Goal: Task Accomplishment & Management: Complete application form

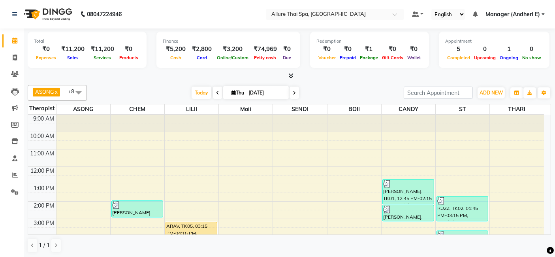
drag, startPoint x: 0, startPoint y: 0, endPoint x: 365, endPoint y: 85, distance: 374.6
click at [365, 85] on div "ASONG x CHEM x LILII x Moii x SENDI x RAMNUN THAR x BAM x CANDY x ST x +8 Selec…" at bounding box center [290, 93] width 524 height 16
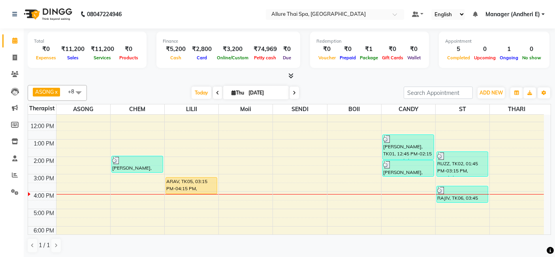
scroll to position [44, 0]
click at [16, 175] on icon at bounding box center [15, 175] width 6 height 6
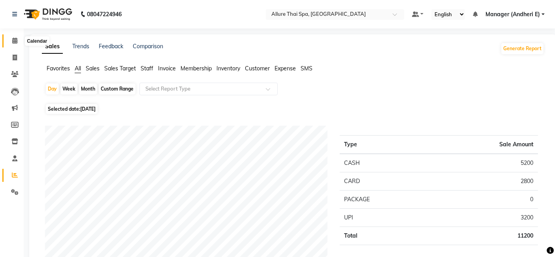
click at [16, 39] on icon at bounding box center [14, 41] width 5 height 6
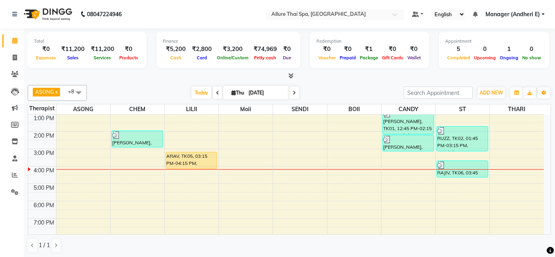
scroll to position [88, 0]
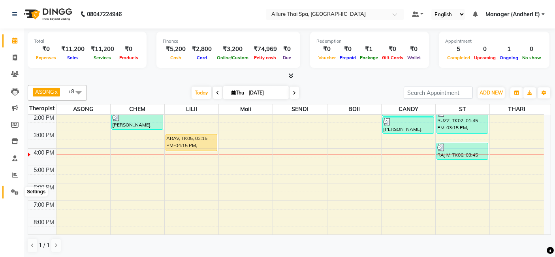
click at [13, 193] on icon at bounding box center [15, 192] width 8 height 6
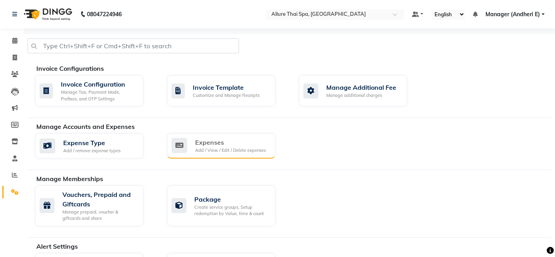
click at [206, 143] on div "Expenses" at bounding box center [230, 142] width 71 height 9
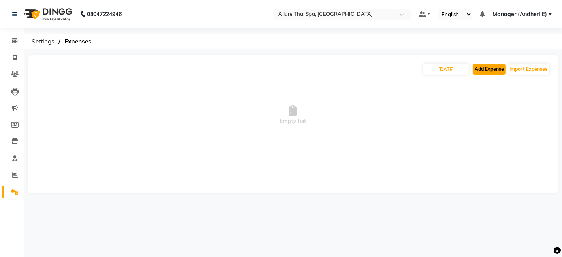
click at [490, 70] on button "Add Expense" at bounding box center [489, 69] width 33 height 11
select select "1"
select select "5881"
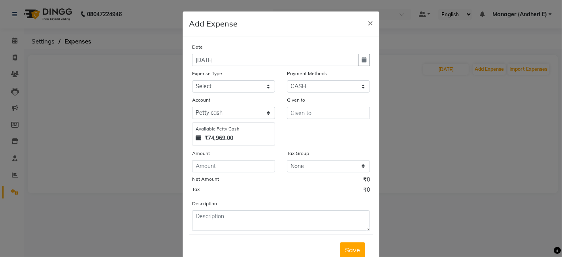
click at [462, 92] on ngb-modal-window "Add Expense × Date [DATE] Expense Type Select Advance Salary Advertising and Ma…" at bounding box center [281, 128] width 562 height 257
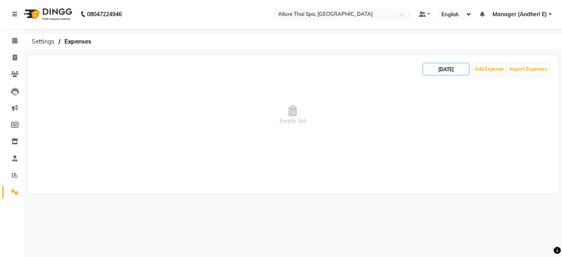
click at [448, 71] on input "[DATE]" at bounding box center [445, 69] width 45 height 11
select select "9"
select select "2025"
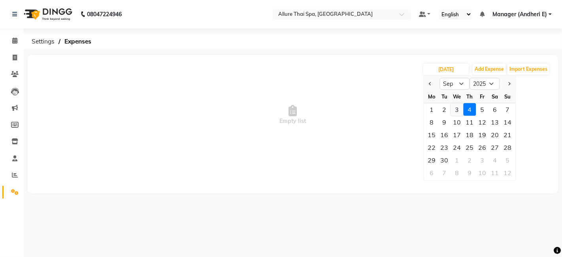
click at [456, 109] on div "3" at bounding box center [457, 109] width 13 height 13
type input "[DATE]"
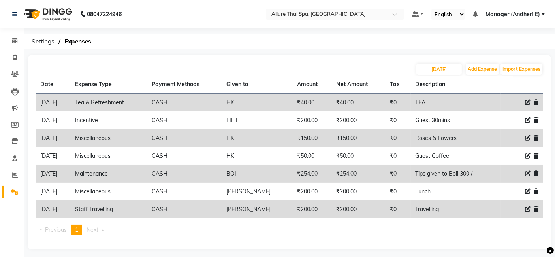
click at [535, 100] on icon at bounding box center [536, 103] width 5 height 6
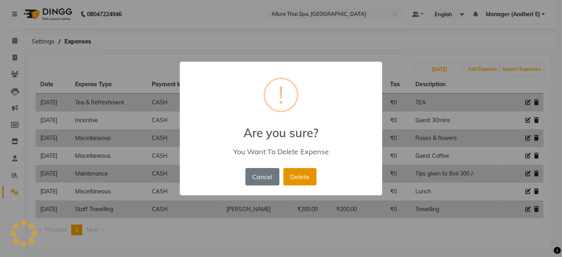
click at [304, 176] on button "Delete" at bounding box center [299, 176] width 33 height 17
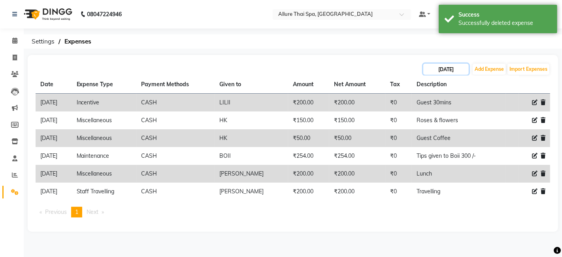
click at [443, 68] on input "[DATE]" at bounding box center [445, 69] width 45 height 11
select select "9"
select select "2025"
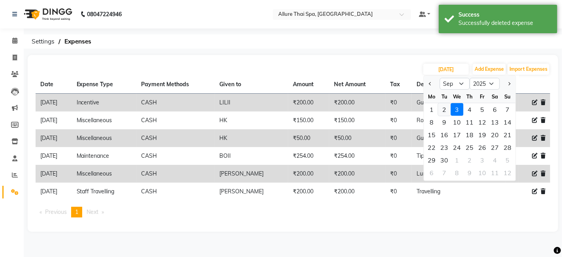
click at [442, 108] on div "2" at bounding box center [444, 109] width 13 height 13
type input "[DATE]"
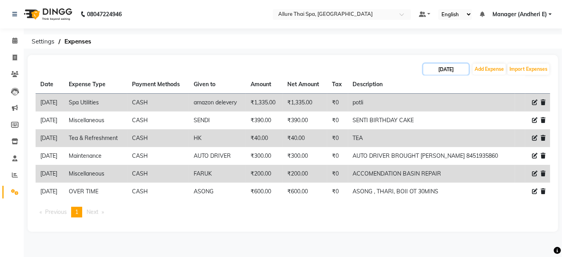
click at [456, 69] on input "[DATE]" at bounding box center [445, 69] width 45 height 11
select select "9"
select select "2025"
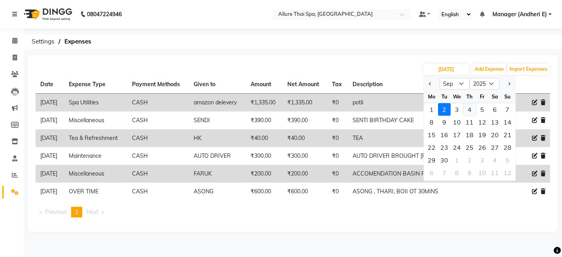
click at [469, 110] on div "4" at bounding box center [469, 109] width 13 height 13
type input "[DATE]"
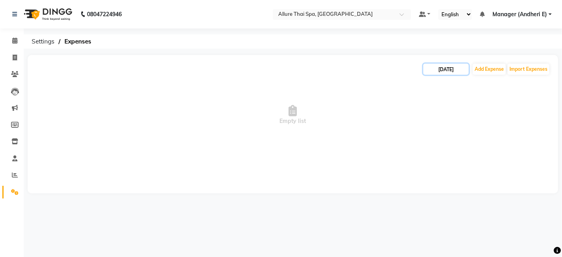
click at [449, 70] on input "[DATE]" at bounding box center [445, 69] width 45 height 11
select select "9"
select select "2025"
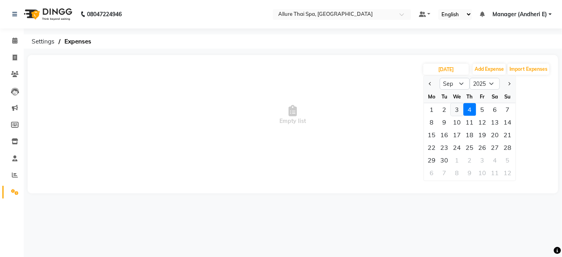
click at [456, 108] on div "3" at bounding box center [457, 109] width 13 height 13
type input "[DATE]"
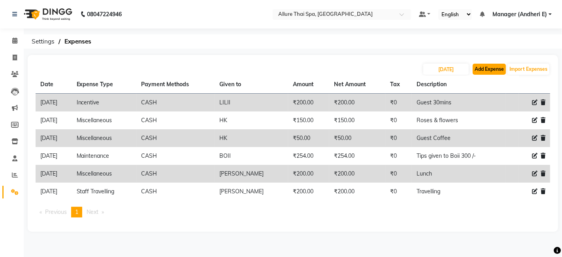
click at [492, 73] on button "Add Expense" at bounding box center [489, 69] width 33 height 11
select select "1"
select select "5881"
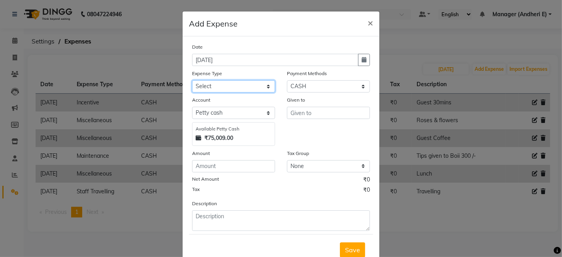
click at [237, 85] on select "Select Advance Salary Advertising and Marketing Expenses Bank charges Car maint…" at bounding box center [233, 86] width 83 height 12
select select "19824"
click at [192, 80] on select "Select Advance Salary Advertising and Marketing Expenses Bank charges Car maint…" at bounding box center [233, 86] width 83 height 12
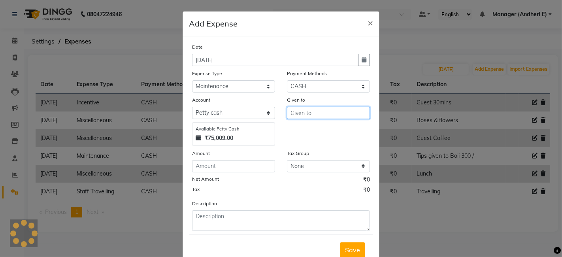
click at [307, 114] on input "text" at bounding box center [328, 113] width 83 height 12
type input "[PERSON_NAME] sir"
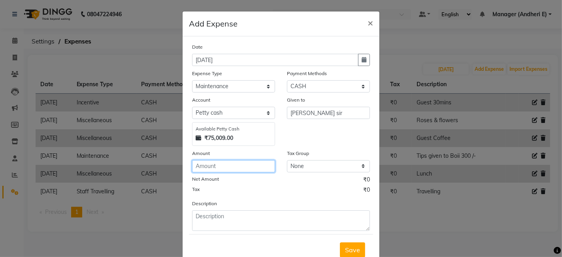
click at [219, 165] on input "number" at bounding box center [233, 166] width 83 height 12
type input "3500"
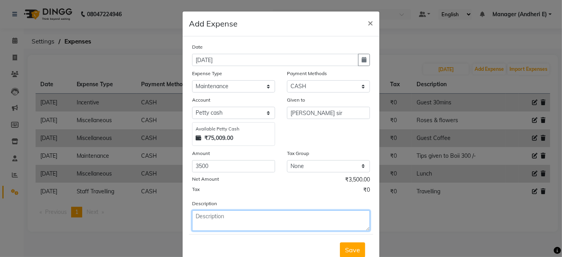
click at [206, 217] on textarea at bounding box center [281, 220] width 178 height 21
type textarea "[PERSON_NAME] si boisor spa"
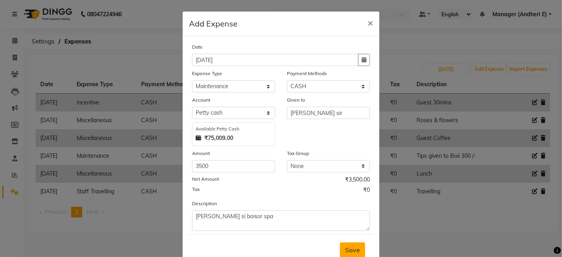
click at [350, 252] on span "Save" at bounding box center [352, 250] width 15 height 8
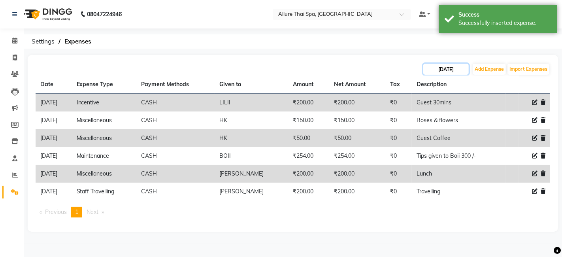
click at [448, 67] on input "[DATE]" at bounding box center [445, 69] width 45 height 11
select select "9"
select select "2025"
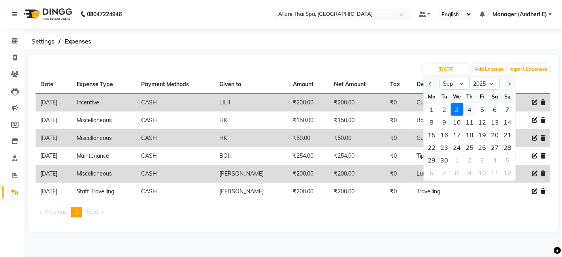
click at [471, 108] on div "4" at bounding box center [469, 109] width 13 height 13
type input "[DATE]"
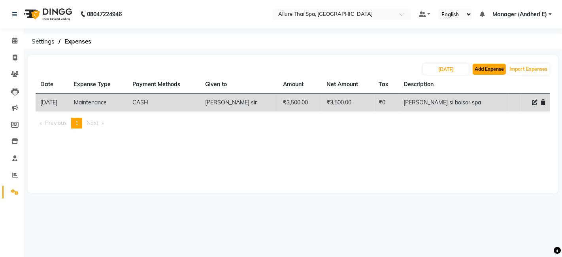
click at [486, 67] on button "Add Expense" at bounding box center [489, 69] width 33 height 11
select select "1"
select select "5881"
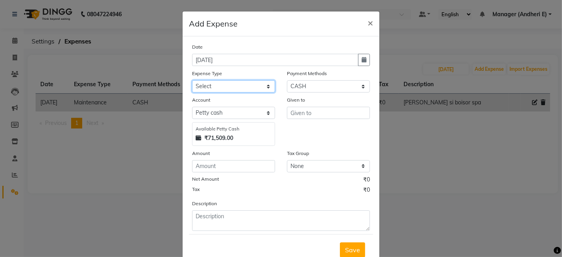
click at [238, 83] on select "Select Advance Salary Advertising and Marketing Expenses Bank charges Car maint…" at bounding box center [233, 86] width 83 height 12
select select "21354"
click at [192, 80] on select "Select Advance Salary Advertising and Marketing Expenses Bank charges Car maint…" at bounding box center [233, 86] width 83 height 12
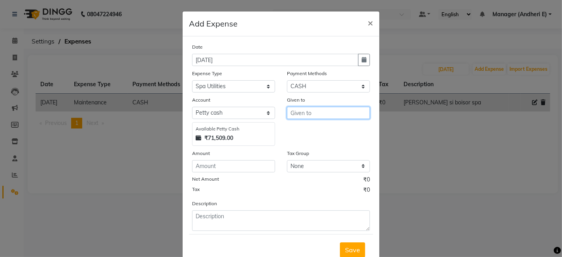
click at [302, 112] on input "text" at bounding box center [328, 113] width 83 height 12
type input "p"
type input "mugs"
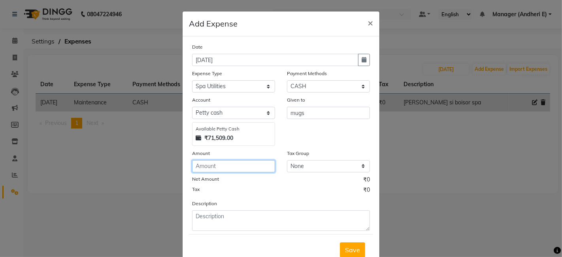
click at [206, 167] on input "number" at bounding box center [233, 166] width 83 height 12
type input "2050"
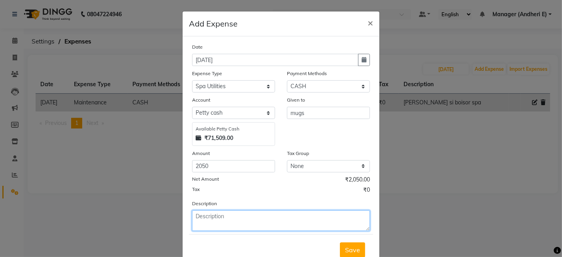
click at [208, 222] on textarea at bounding box center [281, 220] width 178 height 21
type textarea "b"
type textarea "MUGS BALANCE PAYMENT RETURN"
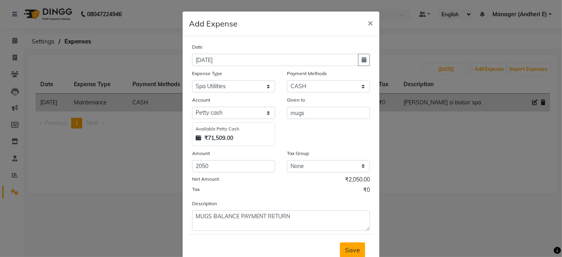
click at [351, 249] on span "Save" at bounding box center [352, 250] width 15 height 8
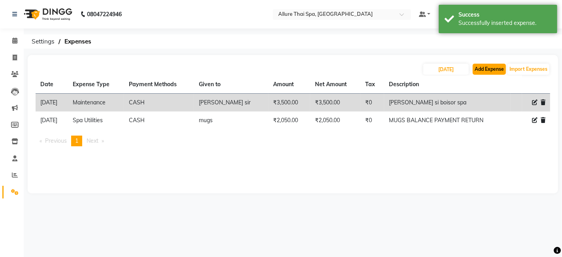
click at [494, 69] on button "Add Expense" at bounding box center [489, 69] width 33 height 11
select select "1"
select select "5881"
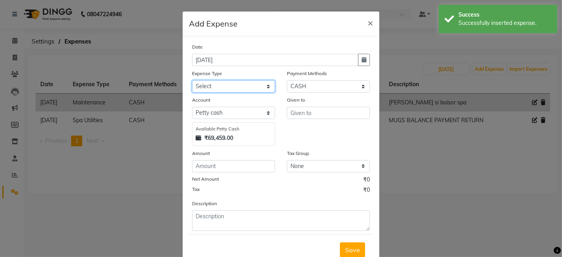
click at [237, 87] on select "Select Advance Salary Advertising and Marketing Expenses Bank charges Car maint…" at bounding box center [233, 86] width 83 height 12
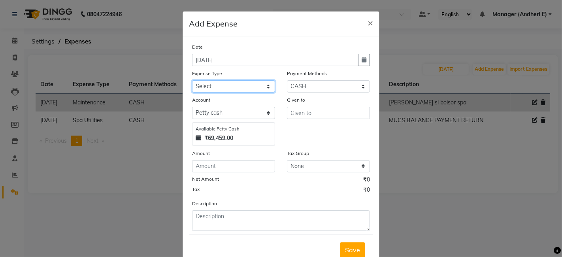
select select "21354"
click at [192, 80] on select "Select Advance Salary Advertising and Marketing Expenses Bank charges Car maint…" at bounding box center [233, 86] width 83 height 12
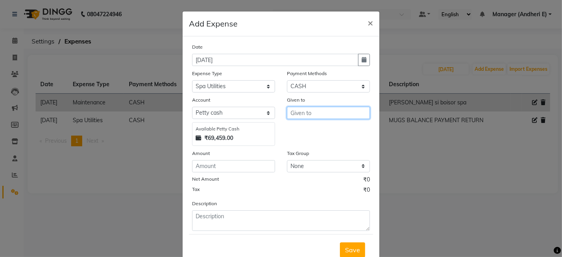
click at [304, 113] on input "text" at bounding box center [328, 113] width 83 height 12
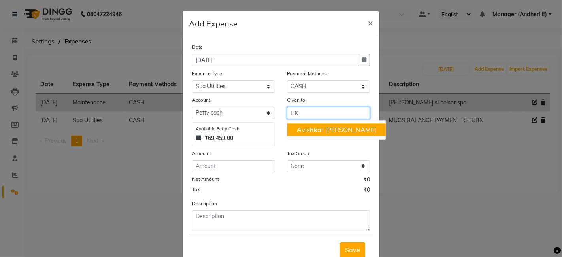
type input "HK"
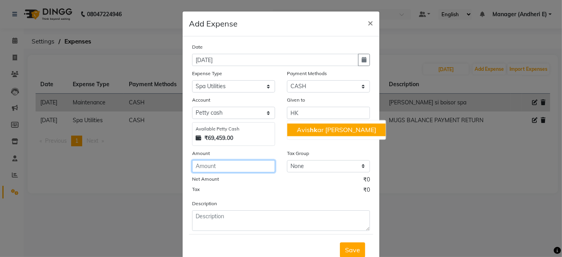
click at [209, 163] on input "number" at bounding box center [233, 166] width 83 height 12
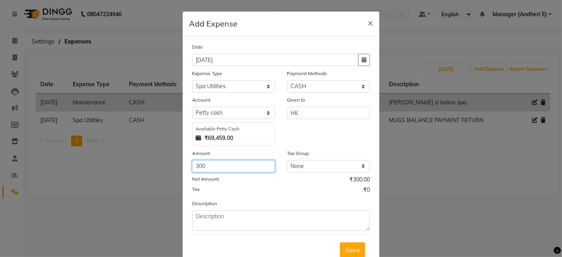
type input "300"
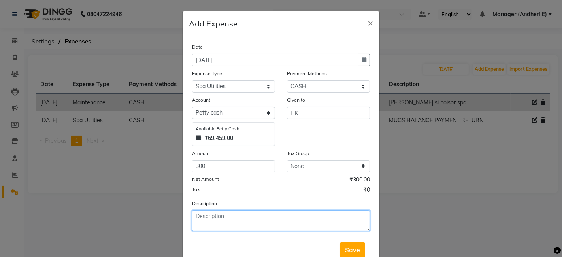
click at [208, 217] on textarea at bounding box center [281, 220] width 178 height 21
type textarea "OUT SIDE CLEANIG AND THROUGHING GARBAGE"
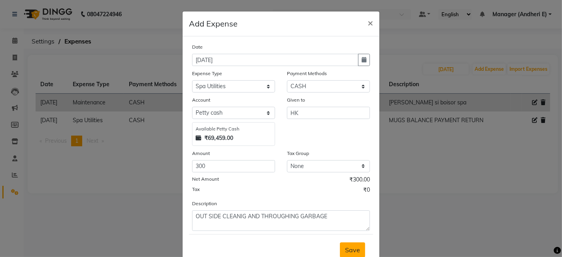
click at [356, 249] on span "Save" at bounding box center [352, 250] width 15 height 8
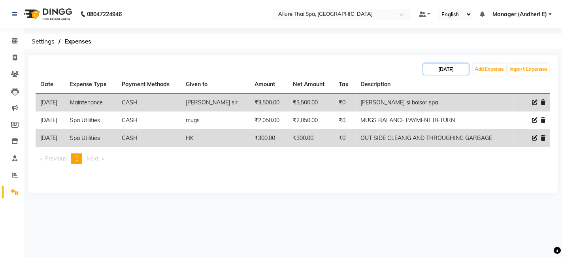
click at [441, 70] on input "[DATE]" at bounding box center [445, 69] width 45 height 11
select select "9"
select select "2025"
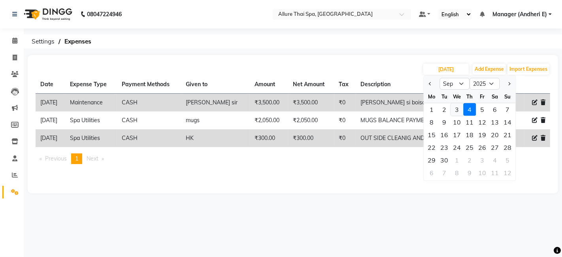
click at [455, 110] on div "3" at bounding box center [457, 109] width 13 height 13
type input "[DATE]"
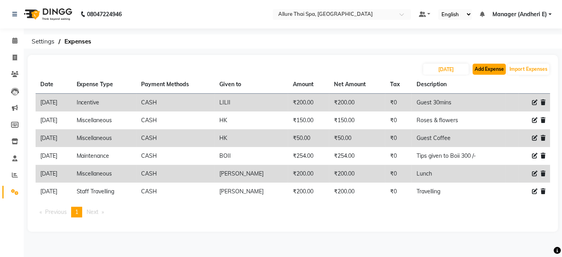
click at [494, 66] on button "Add Expense" at bounding box center [489, 69] width 33 height 11
select select "1"
select select "5881"
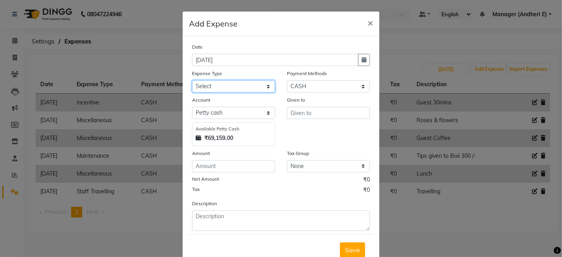
click at [228, 85] on select "Select Advance Salary Advertising and Marketing Expenses Bank charges Car maint…" at bounding box center [233, 86] width 83 height 12
select select "19837"
click at [192, 80] on select "Select Advance Salary Advertising and Marketing Expenses Bank charges Car maint…" at bounding box center [233, 86] width 83 height 12
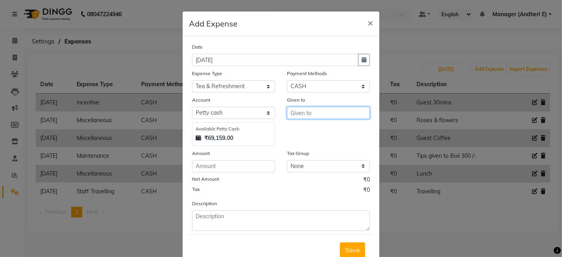
click at [302, 113] on input "text" at bounding box center [328, 113] width 83 height 12
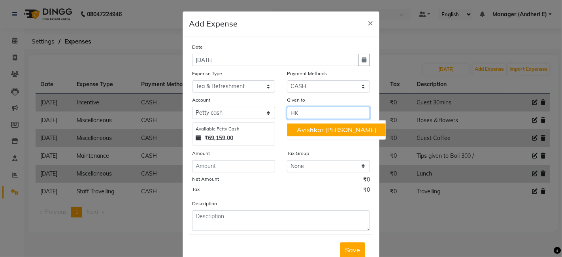
type input "HK"
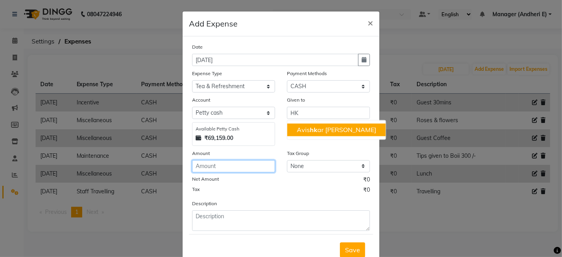
click at [208, 166] on input "number" at bounding box center [233, 166] width 83 height 12
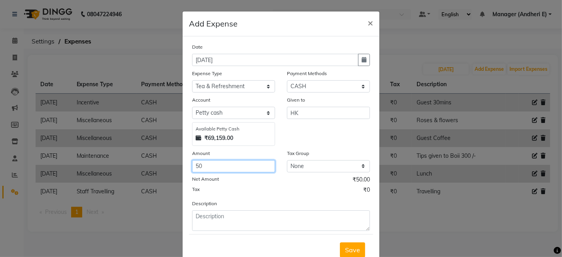
type input "50"
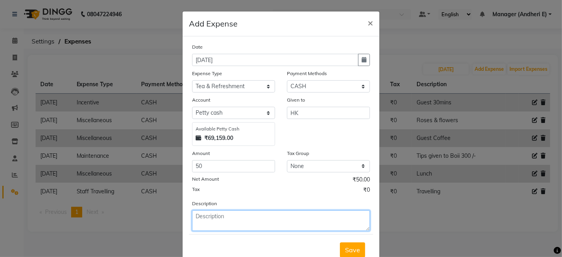
click at [203, 215] on textarea at bounding box center [281, 220] width 178 height 21
type textarea "GUST TEA (03/08/20250"
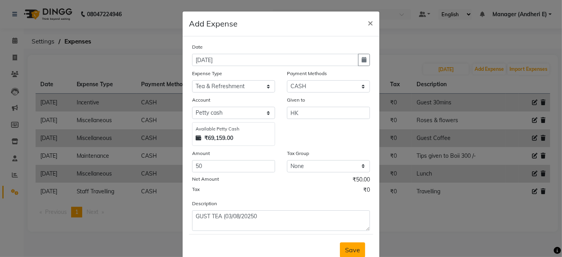
click at [349, 247] on span "Save" at bounding box center [352, 250] width 15 height 8
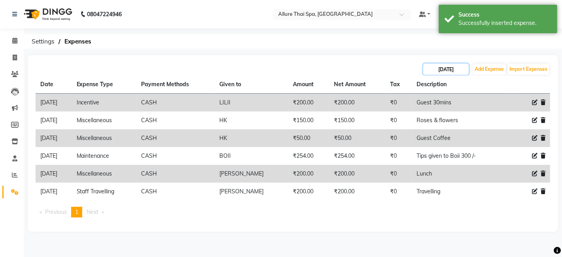
click at [443, 68] on input "[DATE]" at bounding box center [445, 69] width 45 height 11
select select "9"
select select "2025"
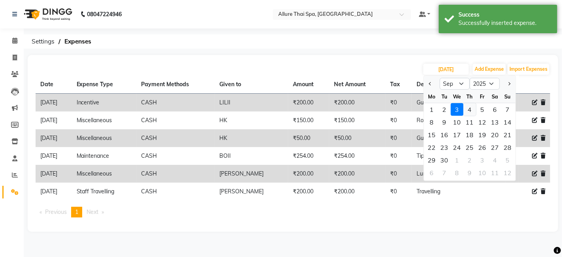
click at [471, 108] on div "4" at bounding box center [469, 109] width 13 height 13
type input "[DATE]"
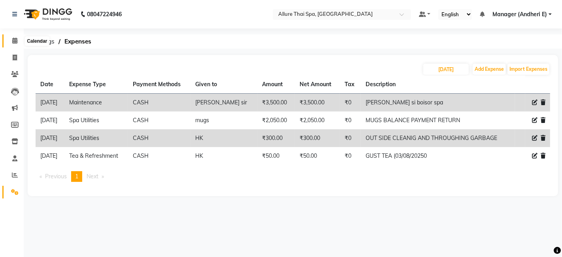
click at [16, 41] on icon at bounding box center [14, 41] width 5 height 6
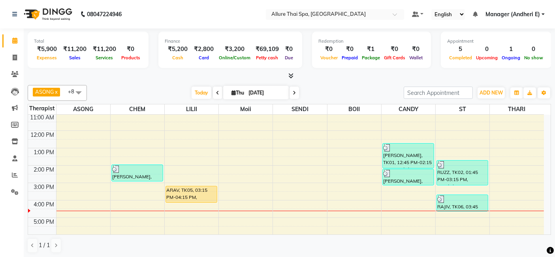
scroll to position [54, 0]
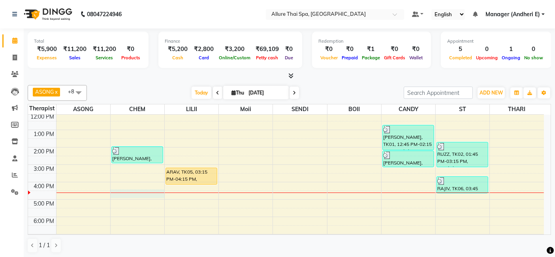
click at [134, 190] on div "9:00 AM 10:00 AM 11:00 AM 12:00 PM 1:00 PM 2:00 PM 3:00 PM 4:00 PM 5:00 PM 6:00…" at bounding box center [286, 190] width 516 height 260
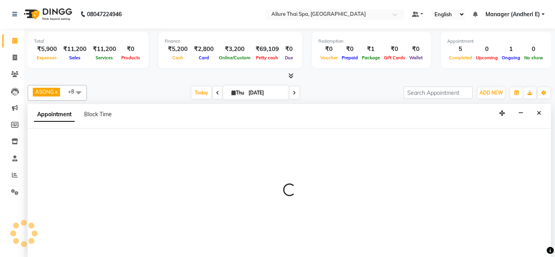
scroll to position [0, 0]
select select "66695"
select select "tentative"
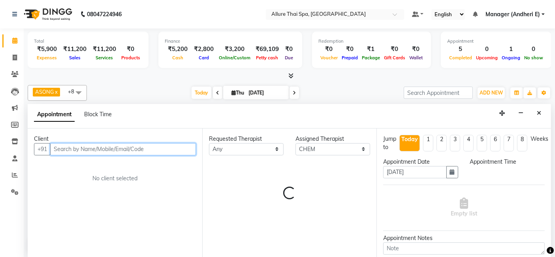
select select "990"
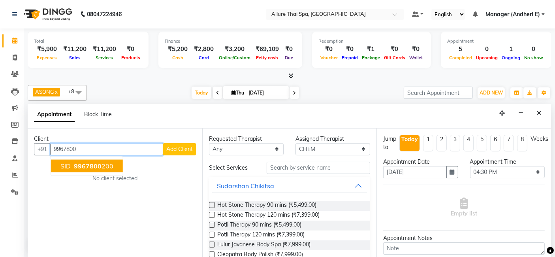
click at [92, 166] on span "9967800" at bounding box center [88, 166] width 28 height 8
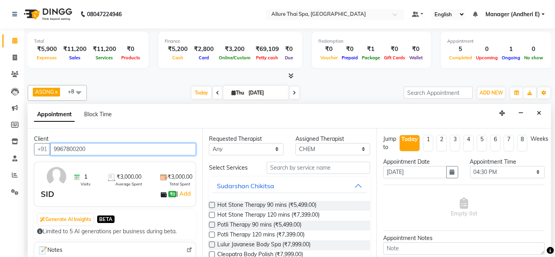
type input "9967800200"
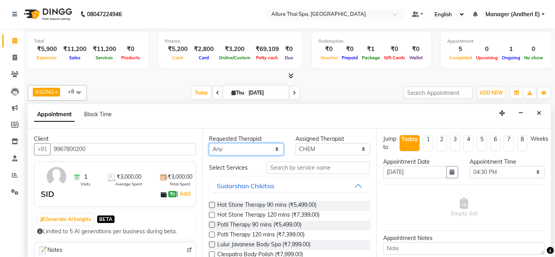
click at [262, 148] on select "Any ASONG [PERSON_NAME] BOII CANDY CHEM LILII Moii SENDI ST THARI" at bounding box center [246, 149] width 75 height 12
select select "66695"
click at [209, 143] on select "Any ASONG [PERSON_NAME] BOII CANDY CHEM LILII Moii SENDI ST THARI" at bounding box center [246, 149] width 75 height 12
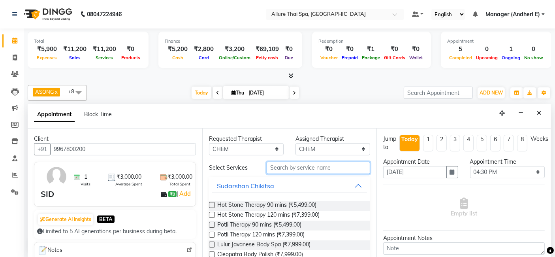
click at [281, 166] on input "text" at bounding box center [319, 168] width 104 height 12
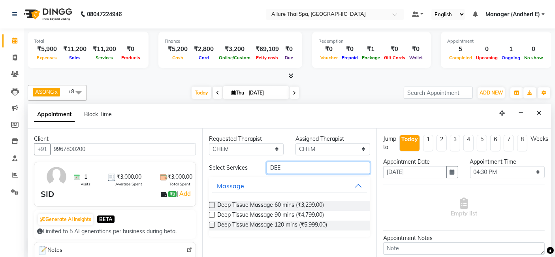
type input "DEE"
click at [212, 203] on label at bounding box center [212, 205] width 6 height 6
click at [212, 203] on input "checkbox" at bounding box center [211, 205] width 5 height 5
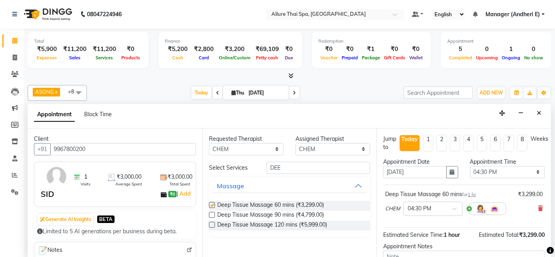
checkbox input "false"
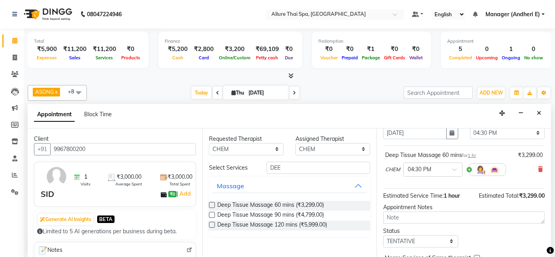
scroll to position [78, 0]
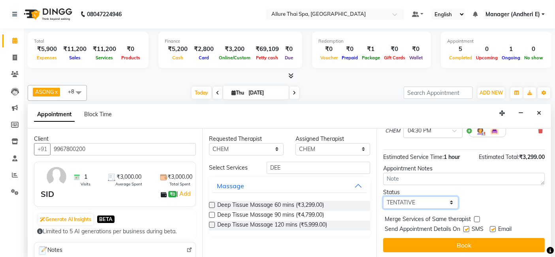
click at [432, 202] on select "Select TENTATIVE CONFIRM CHECK-IN UPCOMING" at bounding box center [420, 202] width 75 height 12
select select "confirm booking"
click at [383, 196] on select "Select TENTATIVE CONFIRM CHECK-IN UPCOMING" at bounding box center [420, 202] width 75 height 12
click at [467, 228] on label at bounding box center [467, 229] width 6 height 6
click at [467, 228] on input "checkbox" at bounding box center [466, 229] width 5 height 5
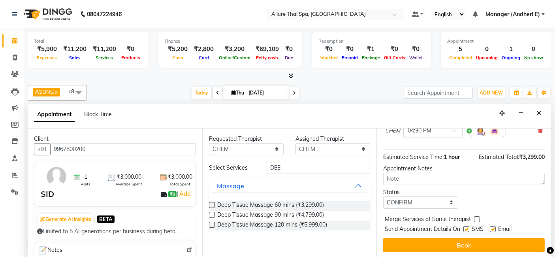
checkbox input "false"
click at [495, 226] on label at bounding box center [493, 229] width 6 height 6
click at [495, 227] on input "checkbox" at bounding box center [492, 229] width 5 height 5
checkbox input "false"
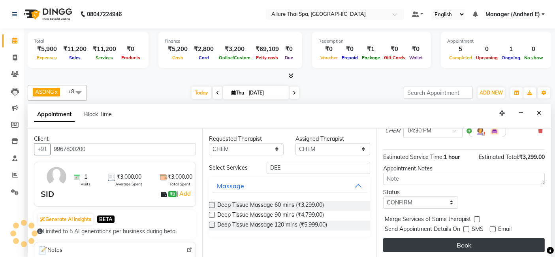
click at [472, 243] on button "Book" at bounding box center [464, 245] width 162 height 14
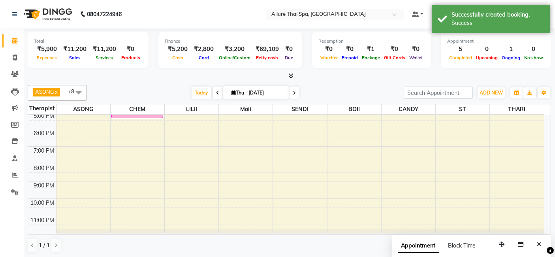
scroll to position [98, 0]
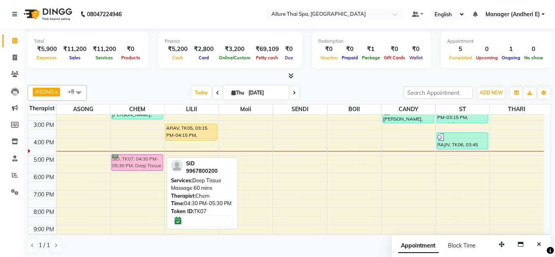
drag, startPoint x: 137, startPoint y: 151, endPoint x: 137, endPoint y: 161, distance: 9.9
click at [137, 161] on div "[PERSON_NAME], TK03, 02:00 PM-03:00 PM, Swedish Massage 60 mins SID, TK07, 04:3…" at bounding box center [138, 147] width 54 height 260
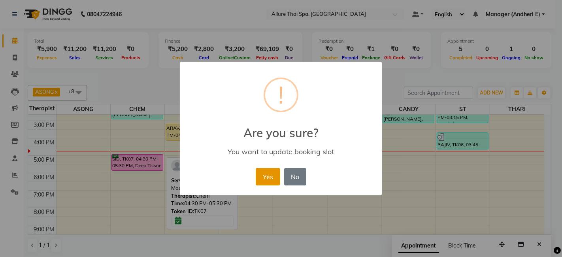
click at [262, 174] on button "Yes" at bounding box center [268, 176] width 24 height 17
